Goal: Task Accomplishment & Management: Manage account settings

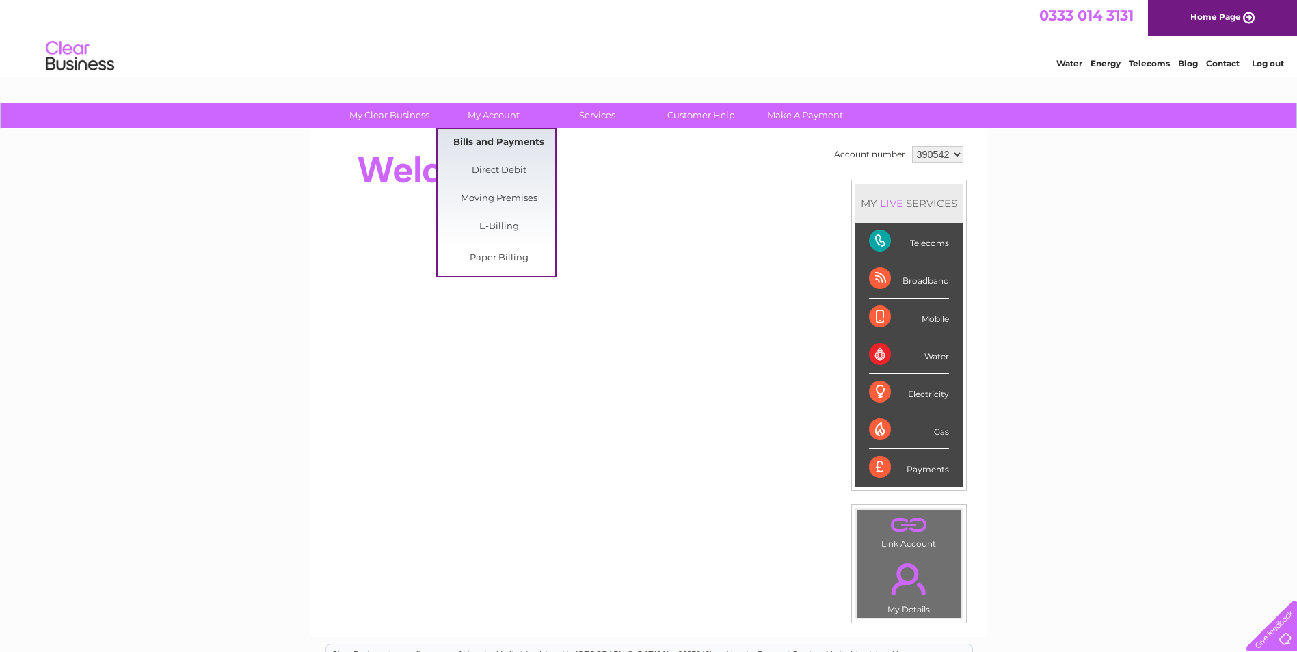
click at [496, 133] on link "Bills and Payments" at bounding box center [498, 142] width 113 height 27
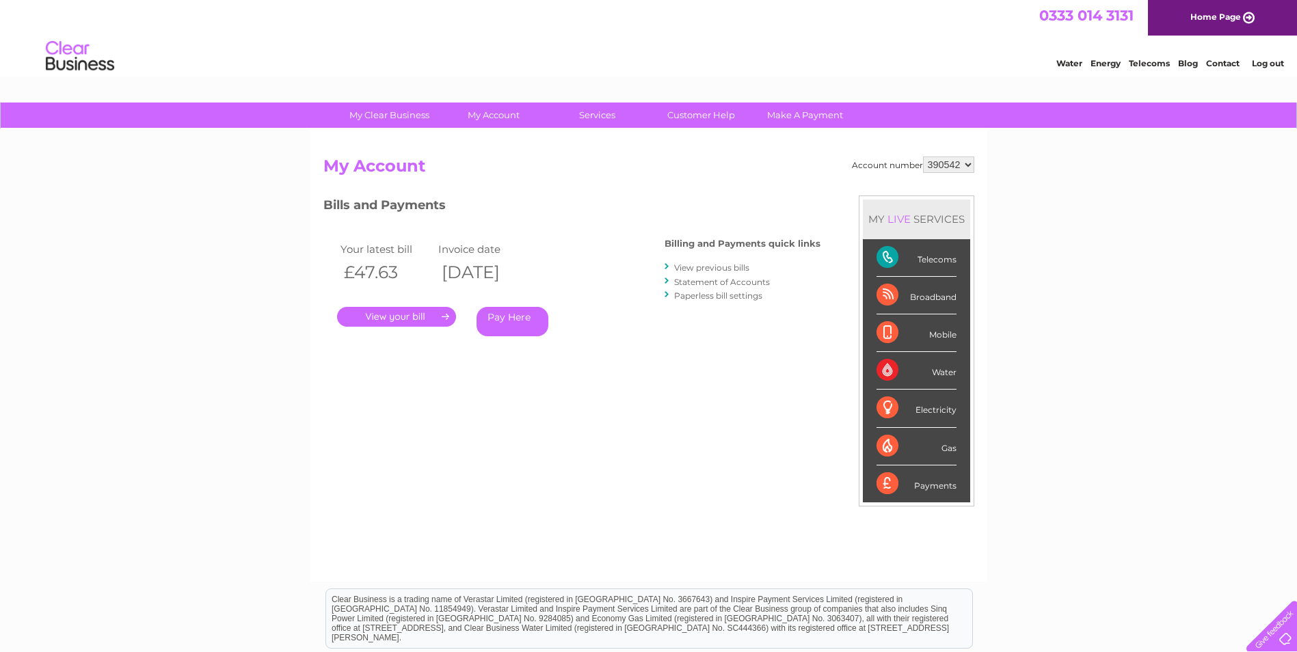
click at [431, 310] on link "." at bounding box center [396, 317] width 119 height 20
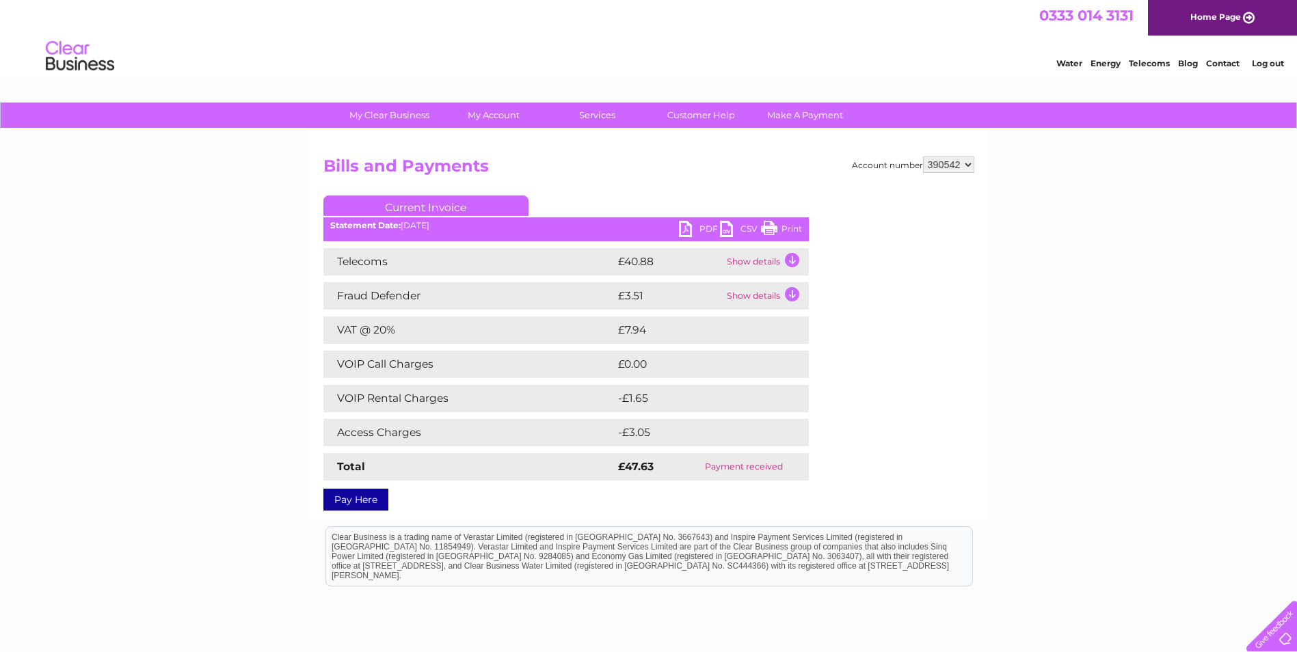
click at [511, 132] on div "Account number 390542 Bills and Payments Current Invoice PDF CSV Print" at bounding box center [648, 324] width 677 height 390
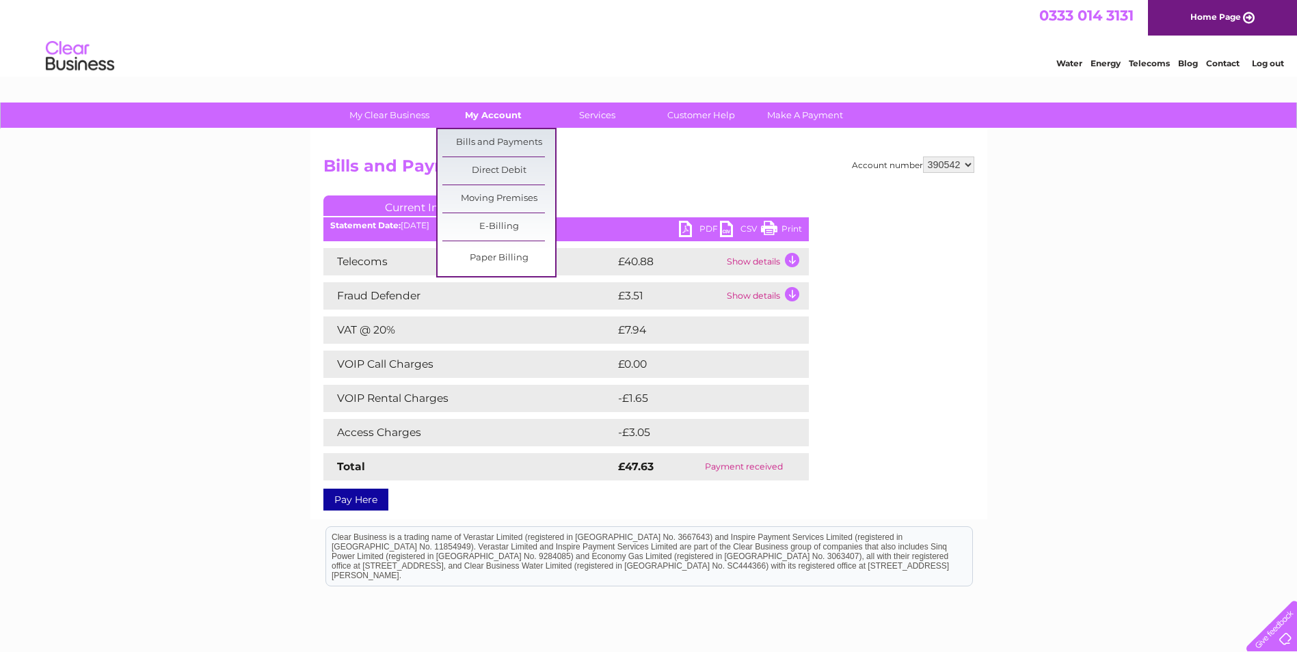
click at [509, 118] on link "My Account" at bounding box center [493, 115] width 113 height 25
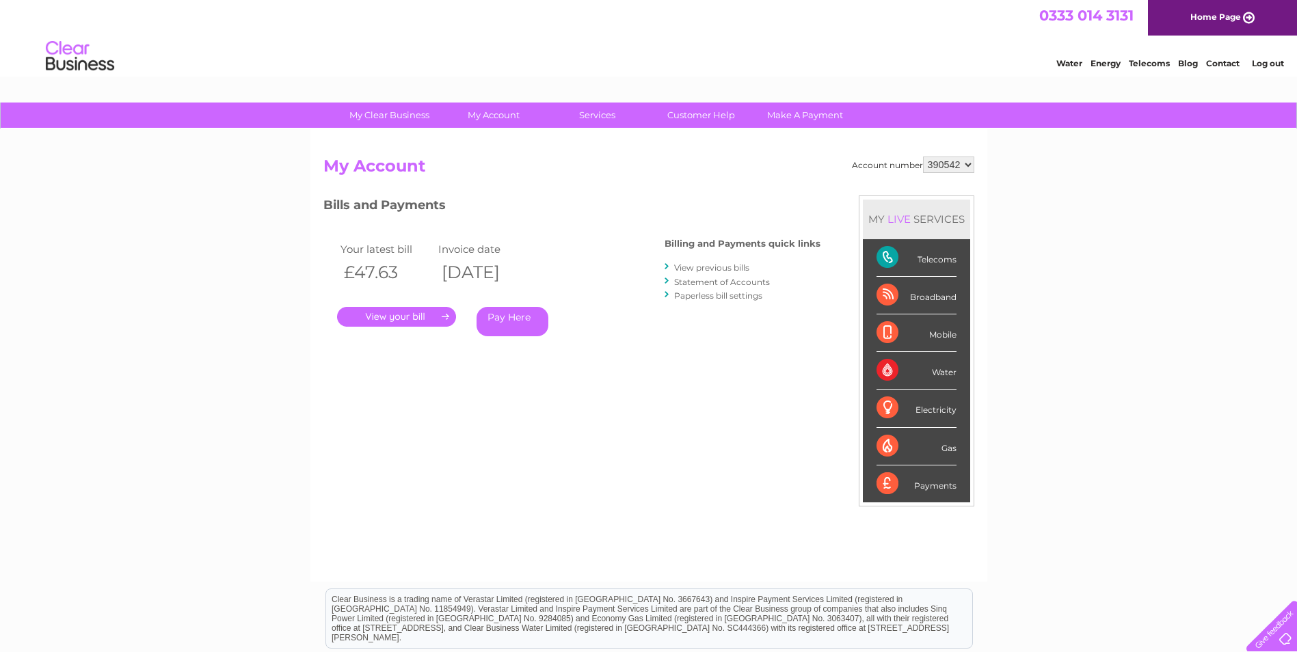
click at [677, 269] on link "View previous bills" at bounding box center [711, 267] width 75 height 10
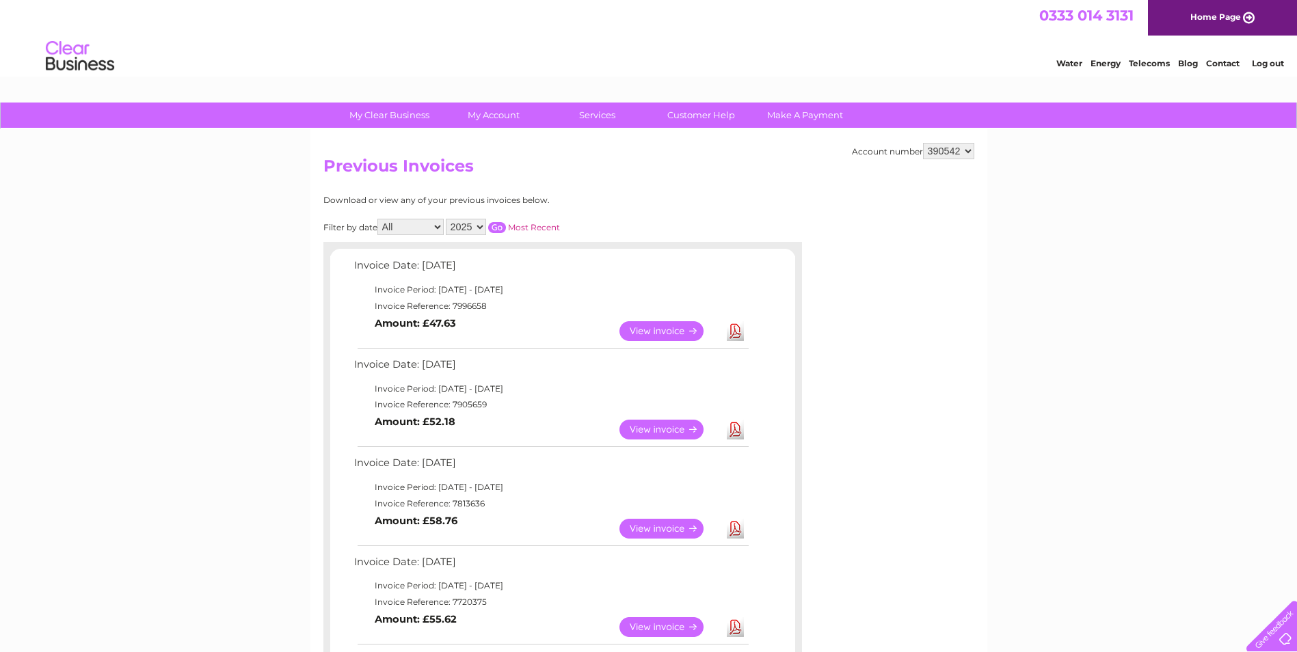
scroll to position [68, 0]
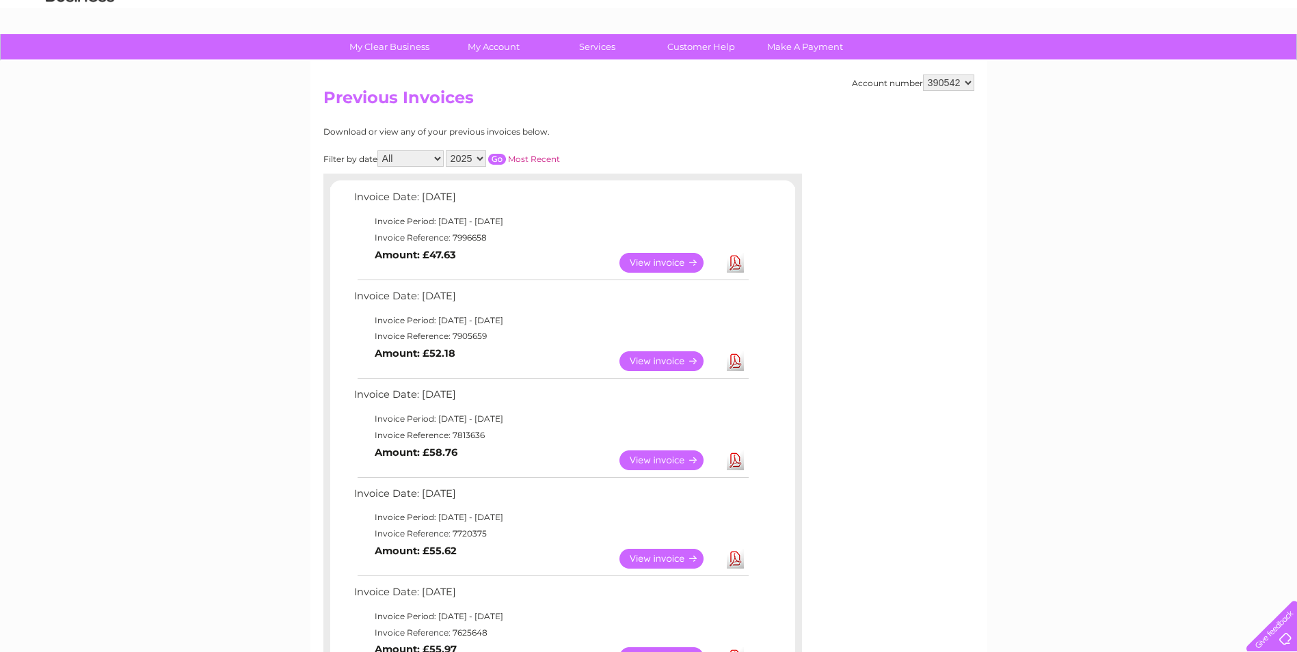
click at [648, 363] on link "View" at bounding box center [669, 361] width 100 height 20
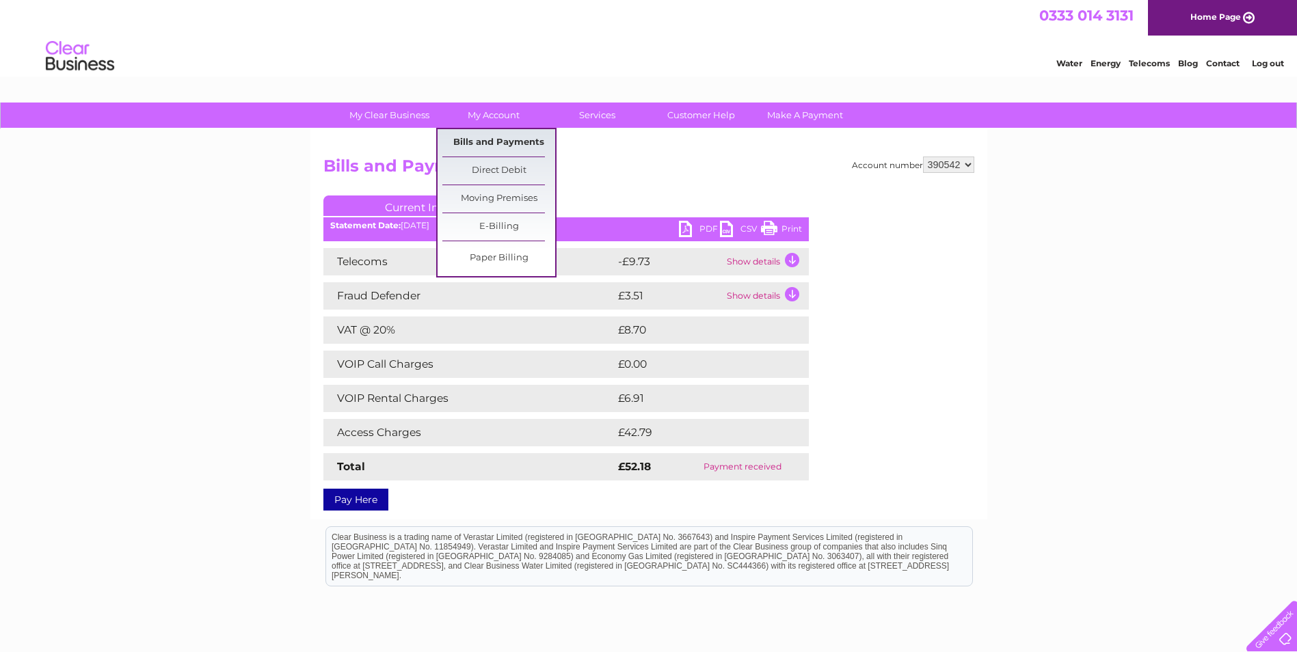
click at [499, 144] on link "Bills and Payments" at bounding box center [498, 142] width 113 height 27
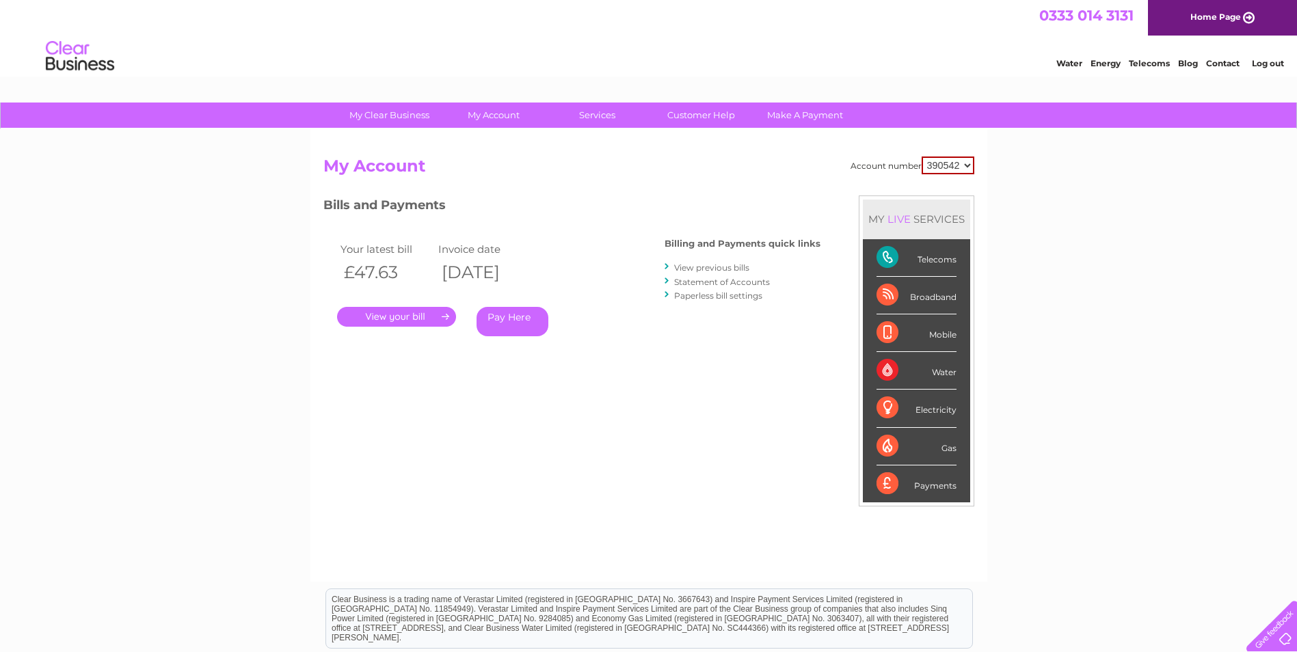
click at [411, 313] on link "." at bounding box center [396, 317] width 119 height 20
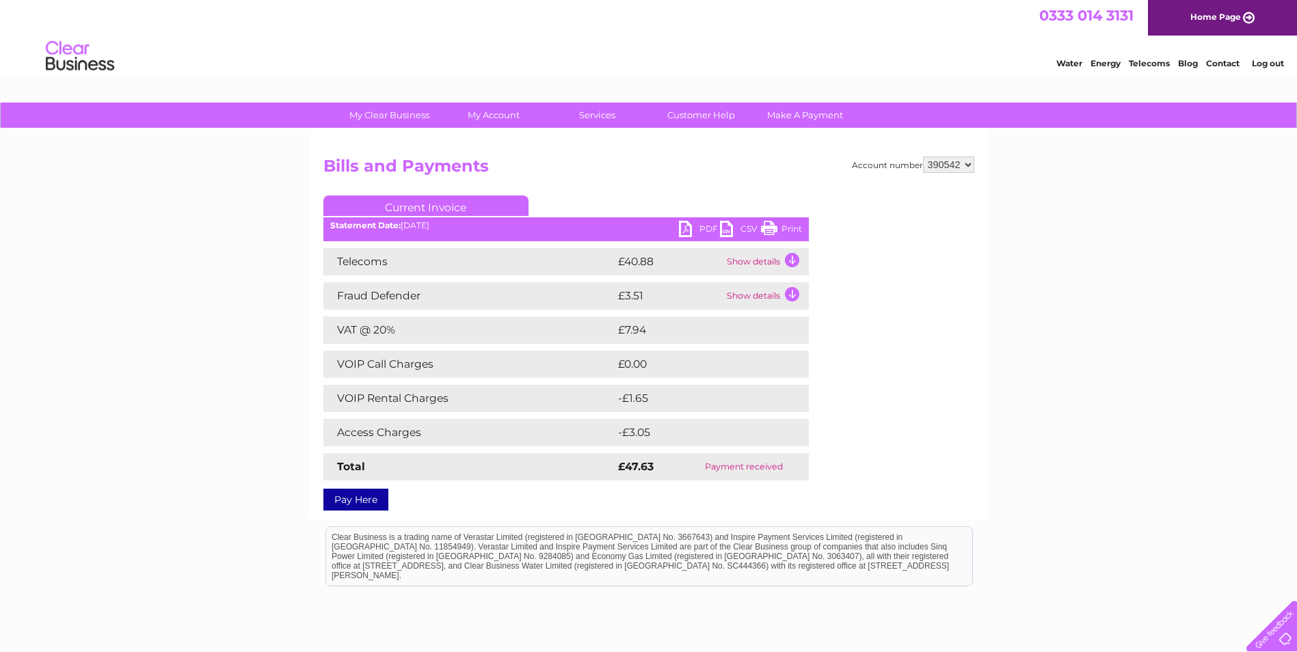
click at [793, 260] on td "Show details" at bounding box center [765, 261] width 85 height 27
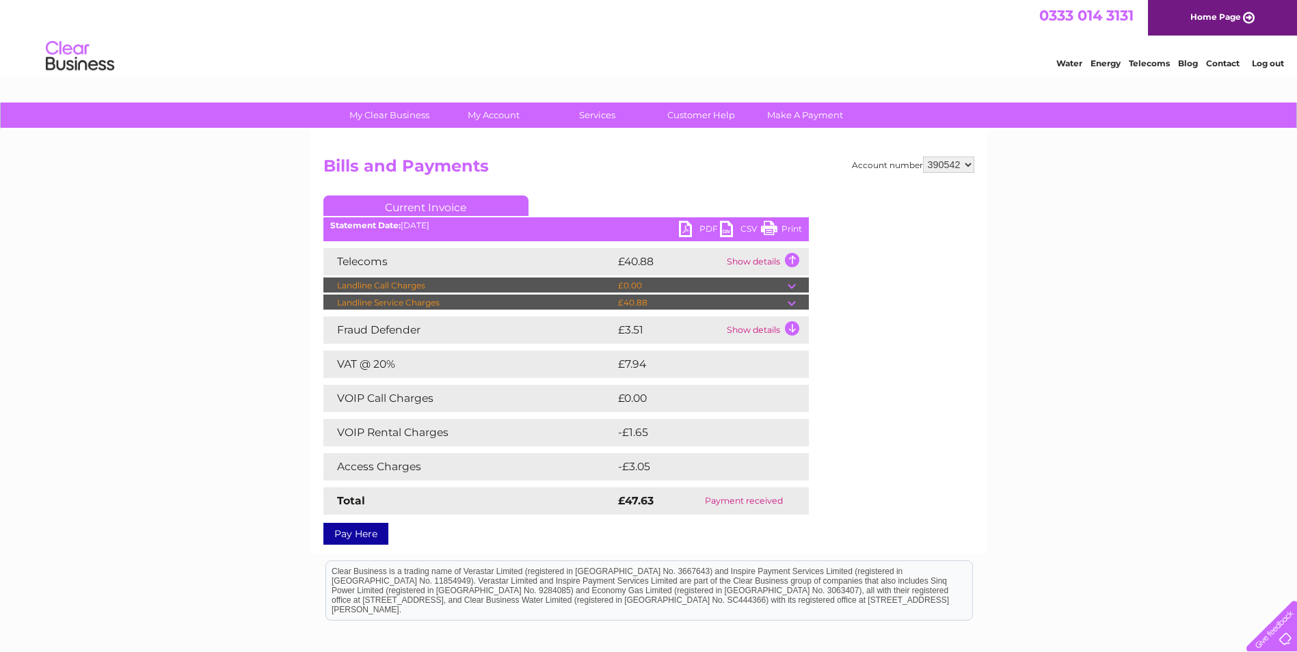
click at [791, 329] on td "Show details" at bounding box center [765, 329] width 85 height 27
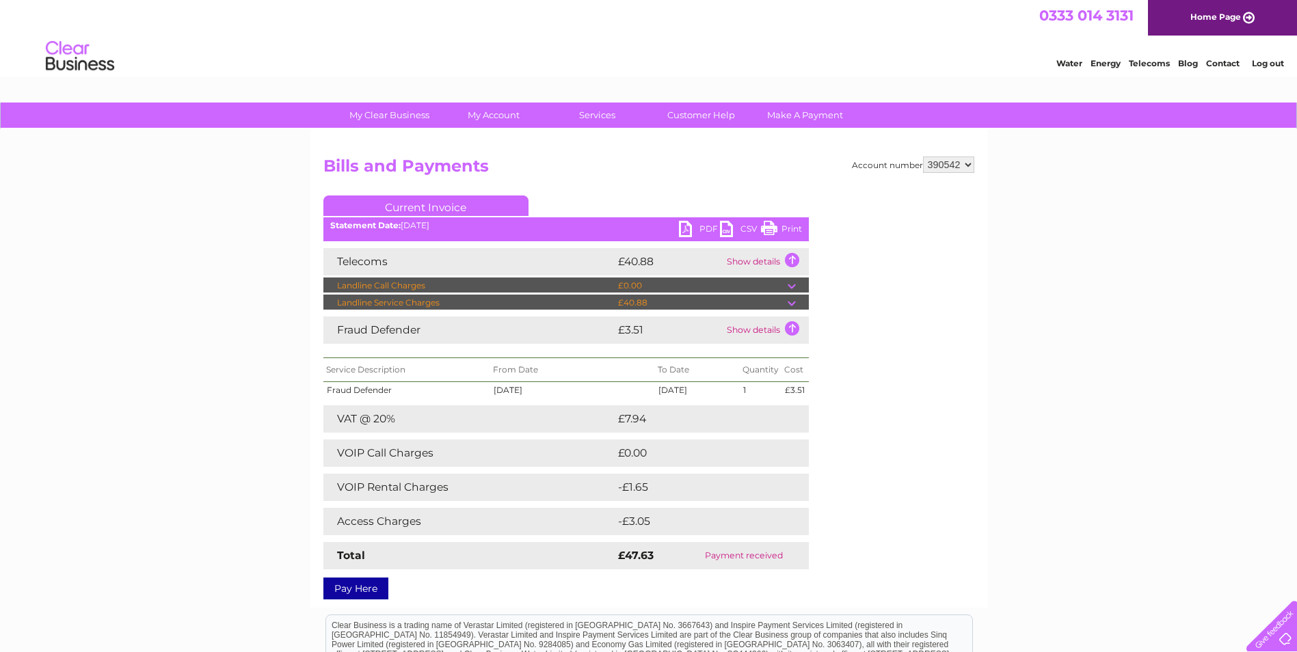
click at [792, 300] on td at bounding box center [797, 303] width 21 height 16
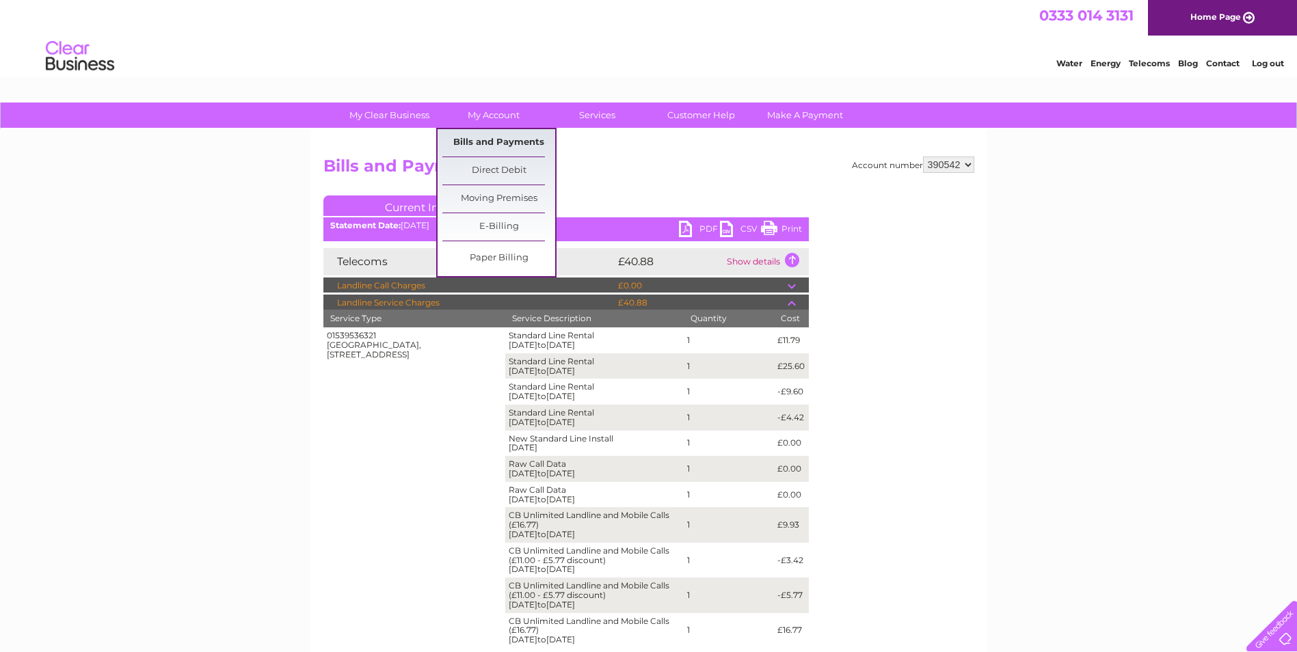
click at [489, 144] on link "Bills and Payments" at bounding box center [498, 142] width 113 height 27
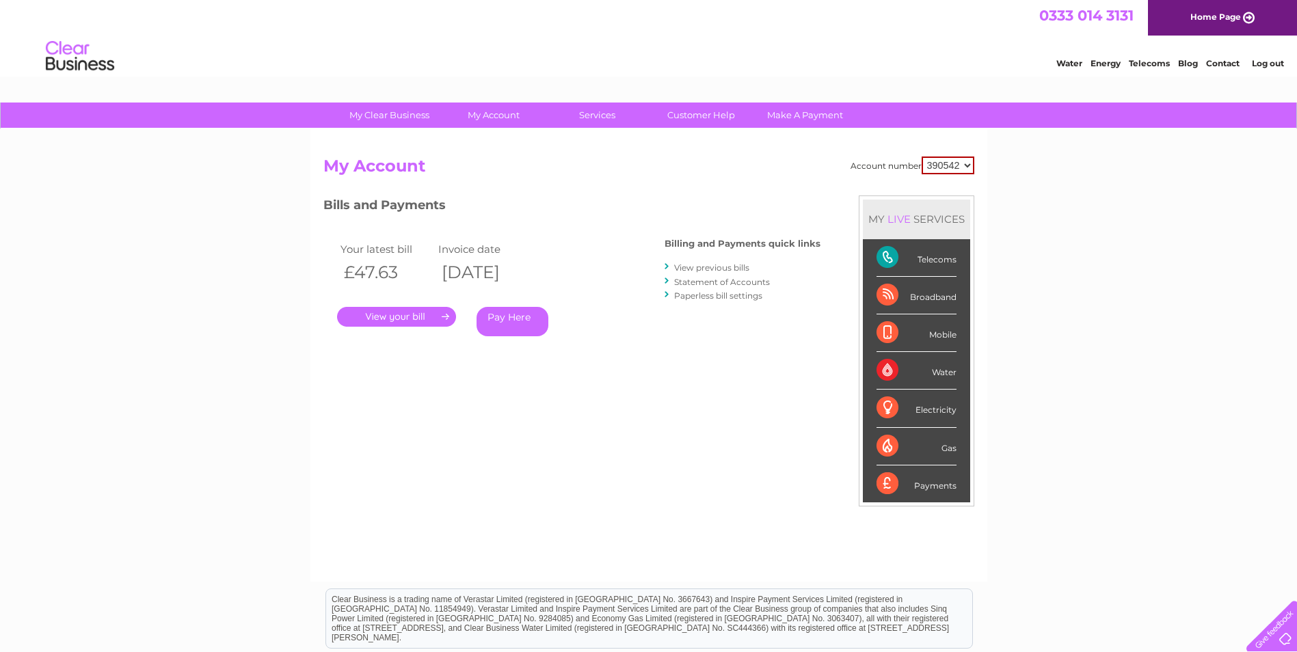
click at [699, 269] on link "View previous bills" at bounding box center [711, 267] width 75 height 10
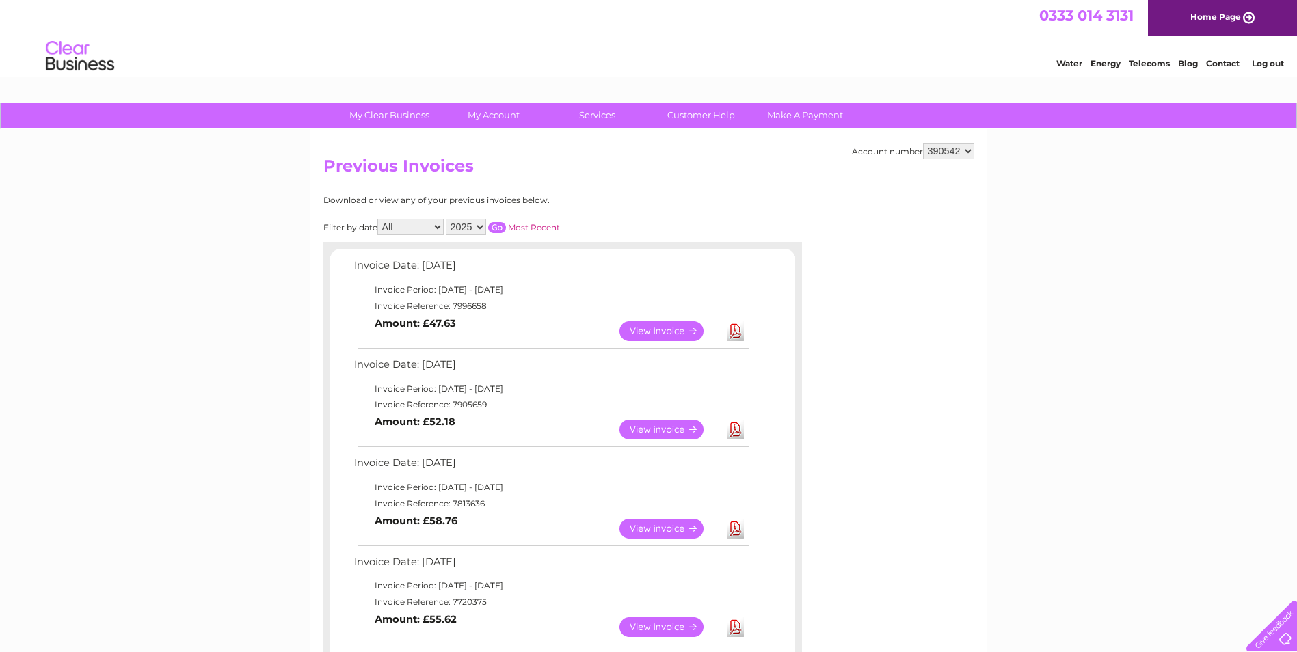
click at [658, 431] on link "View" at bounding box center [669, 430] width 100 height 20
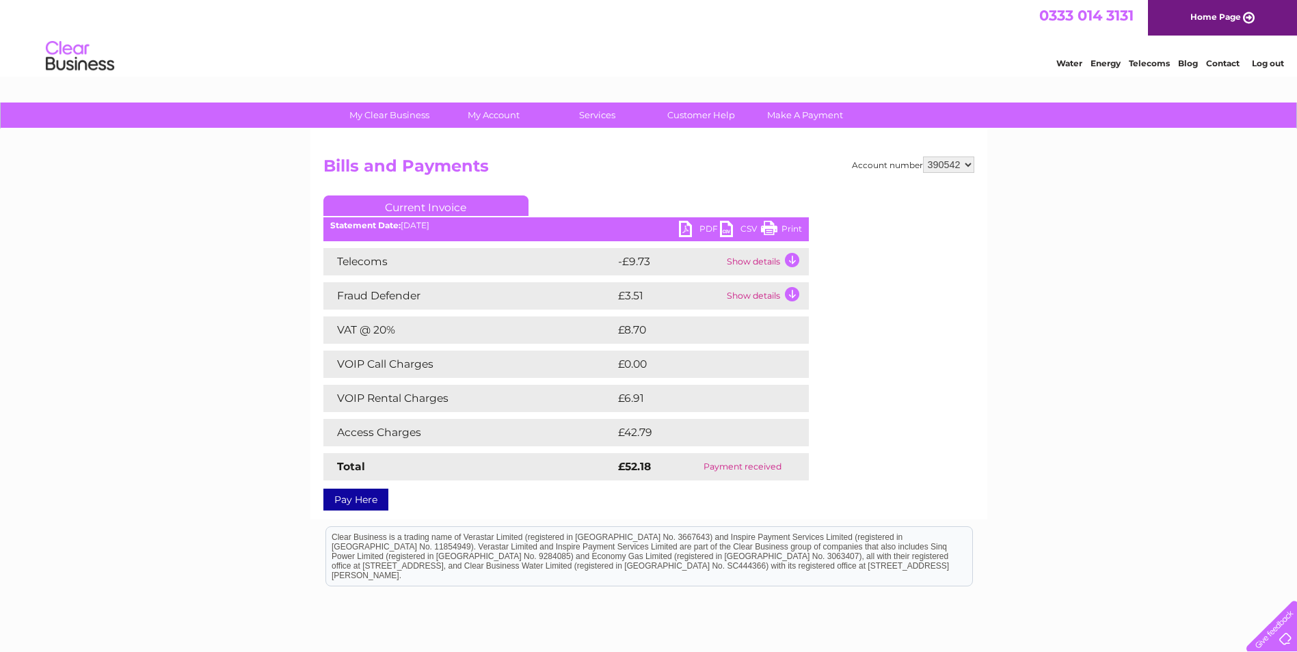
click at [792, 260] on td "Show details" at bounding box center [765, 261] width 85 height 27
